Goal: Task Accomplishment & Management: Use online tool/utility

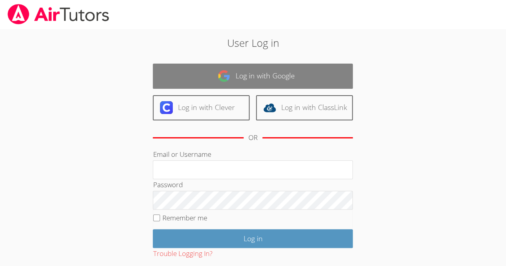
click at [191, 67] on link "Log in with Google" at bounding box center [253, 76] width 200 height 25
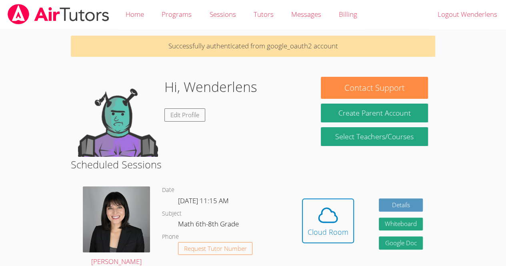
click at [218, 106] on div "Hi, [PERSON_NAME] Edit Profile" at bounding box center [211, 117] width 93 height 80
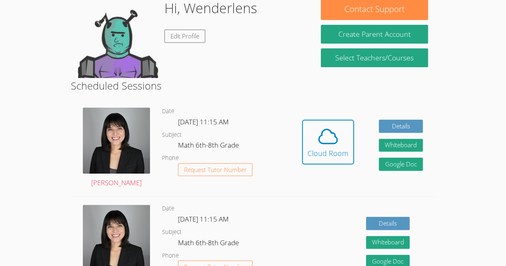
scroll to position [79, 0]
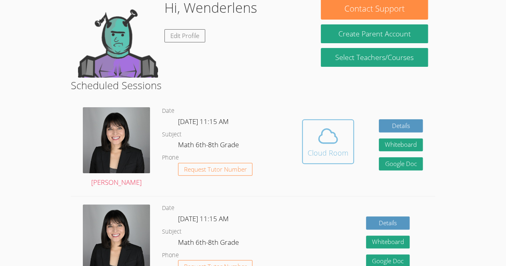
click at [320, 150] on div "Cloud Room" at bounding box center [328, 152] width 41 height 11
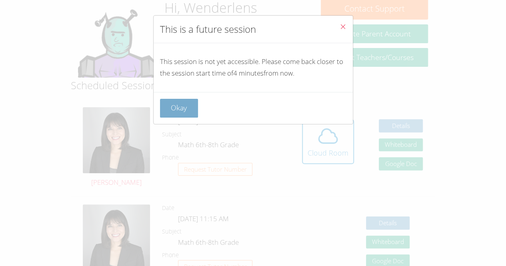
click at [173, 99] on button "Okay" at bounding box center [179, 108] width 38 height 19
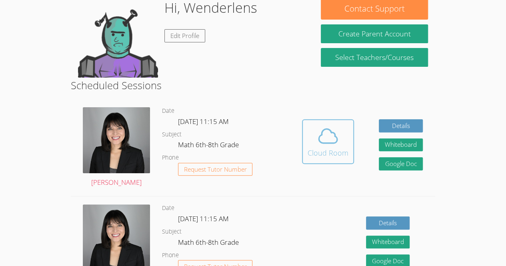
click at [308, 157] on div "Cloud Room" at bounding box center [328, 152] width 41 height 11
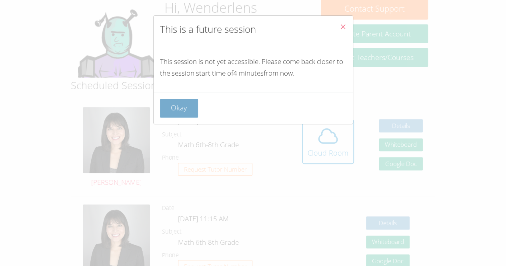
click at [187, 115] on button "Okay" at bounding box center [179, 108] width 38 height 19
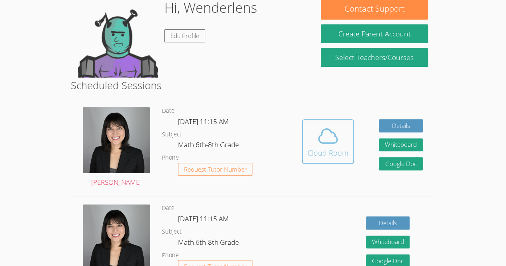
click at [334, 145] on icon at bounding box center [328, 136] width 22 height 22
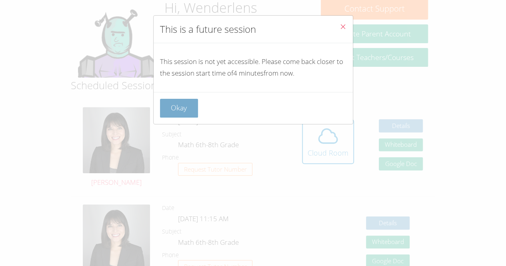
click at [160, 106] on button "Okay" at bounding box center [179, 108] width 38 height 19
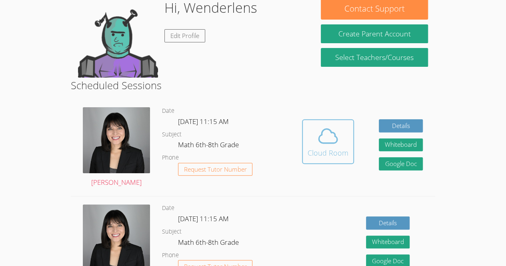
click at [335, 153] on div "Cloud Room" at bounding box center [328, 152] width 41 height 11
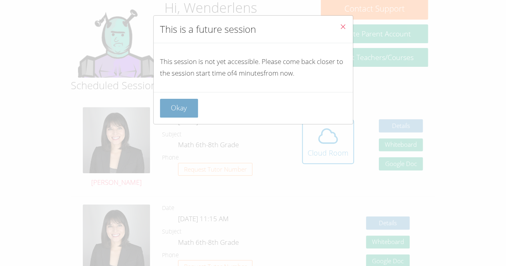
click at [167, 112] on button "Okay" at bounding box center [179, 108] width 38 height 19
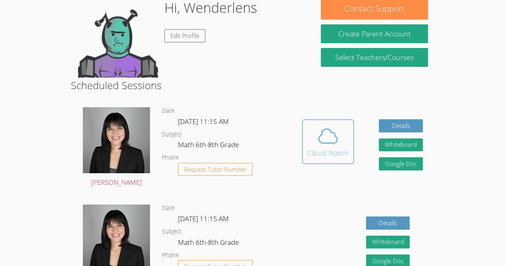
click at [330, 136] on icon at bounding box center [328, 136] width 22 height 22
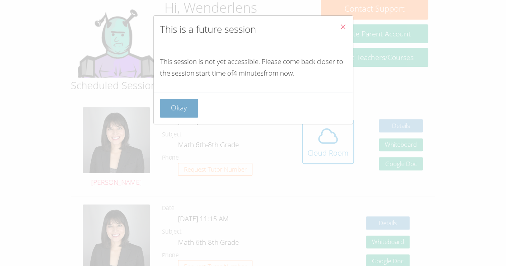
click at [167, 101] on button "Okay" at bounding box center [179, 108] width 38 height 19
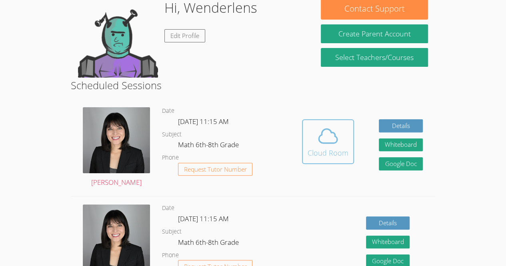
click at [320, 144] on icon at bounding box center [328, 136] width 22 height 22
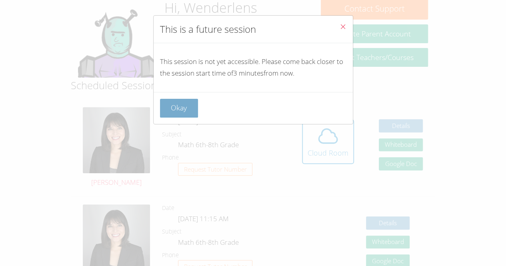
click at [184, 111] on button "Okay" at bounding box center [179, 108] width 38 height 19
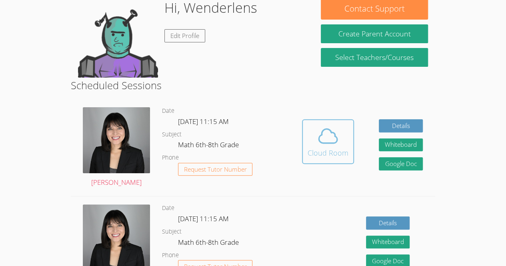
click at [332, 153] on div "Cloud Room" at bounding box center [328, 152] width 41 height 11
click at [329, 139] on icon at bounding box center [328, 136] width 22 height 22
click at [310, 133] on span at bounding box center [328, 136] width 41 height 22
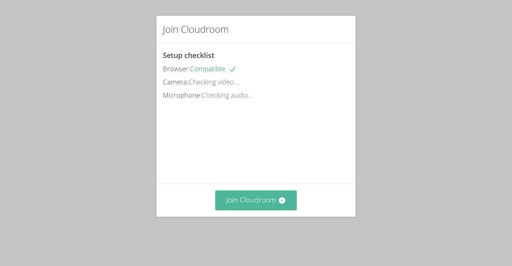
click at [265, 210] on button "Join Cloudroom" at bounding box center [256, 201] width 82 height 20
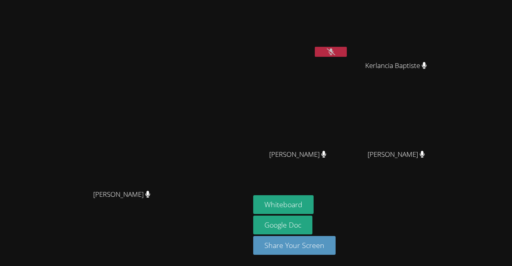
click at [347, 57] on div at bounding box center [331, 53] width 32 height 12
click at [349, 53] on video at bounding box center [300, 30] width 95 height 54
click at [347, 48] on button at bounding box center [331, 52] width 32 height 10
click at [349, 45] on video at bounding box center [300, 30] width 95 height 54
click at [347, 48] on button at bounding box center [331, 52] width 32 height 10
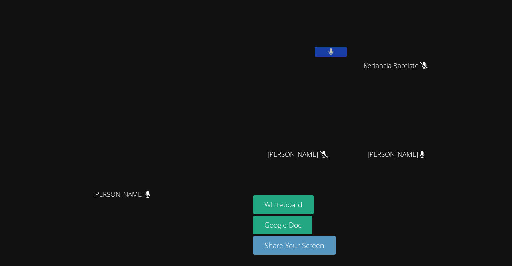
click at [347, 48] on button at bounding box center [331, 52] width 32 height 10
click at [336, 49] on icon at bounding box center [331, 51] width 8 height 7
click at [347, 48] on button at bounding box center [331, 52] width 32 height 10
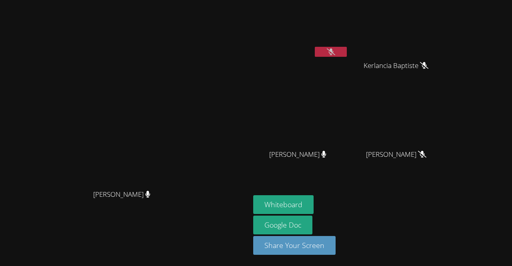
click at [336, 49] on icon at bounding box center [331, 51] width 8 height 7
click at [347, 49] on button at bounding box center [331, 52] width 32 height 10
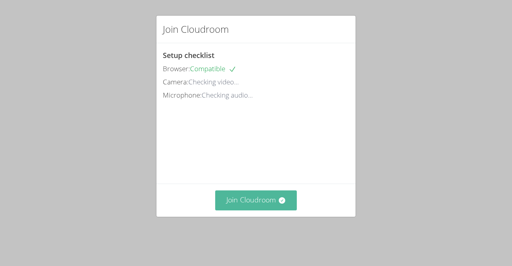
click at [251, 207] on button "Join Cloudroom" at bounding box center [256, 201] width 82 height 20
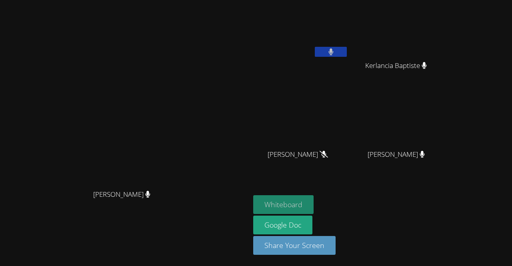
click at [308, 201] on button "Whiteboard" at bounding box center [283, 204] width 60 height 19
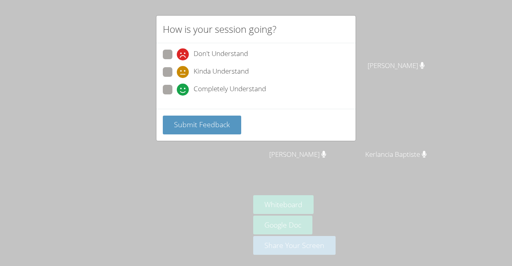
click at [204, 84] on span "Completely Understand" at bounding box center [230, 90] width 72 height 12
click at [184, 85] on input "Completely Understand" at bounding box center [180, 88] width 7 height 7
radio input "true"
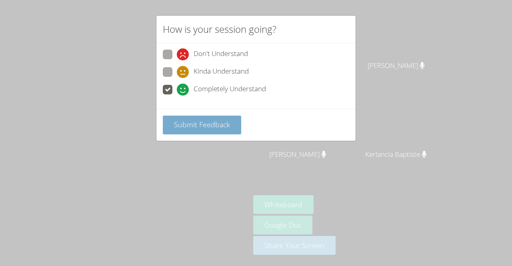
click at [209, 117] on button "Submit Feedback" at bounding box center [202, 125] width 78 height 19
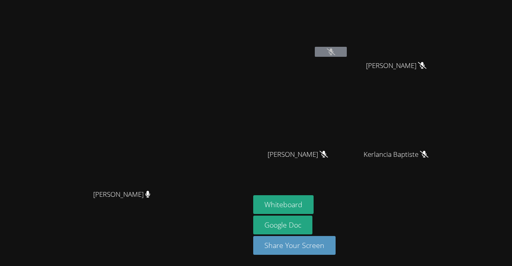
click at [336, 52] on icon at bounding box center [331, 51] width 8 height 7
click at [347, 50] on button at bounding box center [331, 52] width 32 height 10
click at [344, 215] on div "Whiteboard Google Doc Share Your Screen" at bounding box center [350, 228] width 194 height 66
click at [353, 186] on aside "Wenderlens [PERSON_NAME] [PERSON_NAME] [PERSON_NAME] [PERSON_NAME] [PERSON_NAME…" at bounding box center [350, 133] width 200 height 266
